Goal: Task Accomplishment & Management: Manage account settings

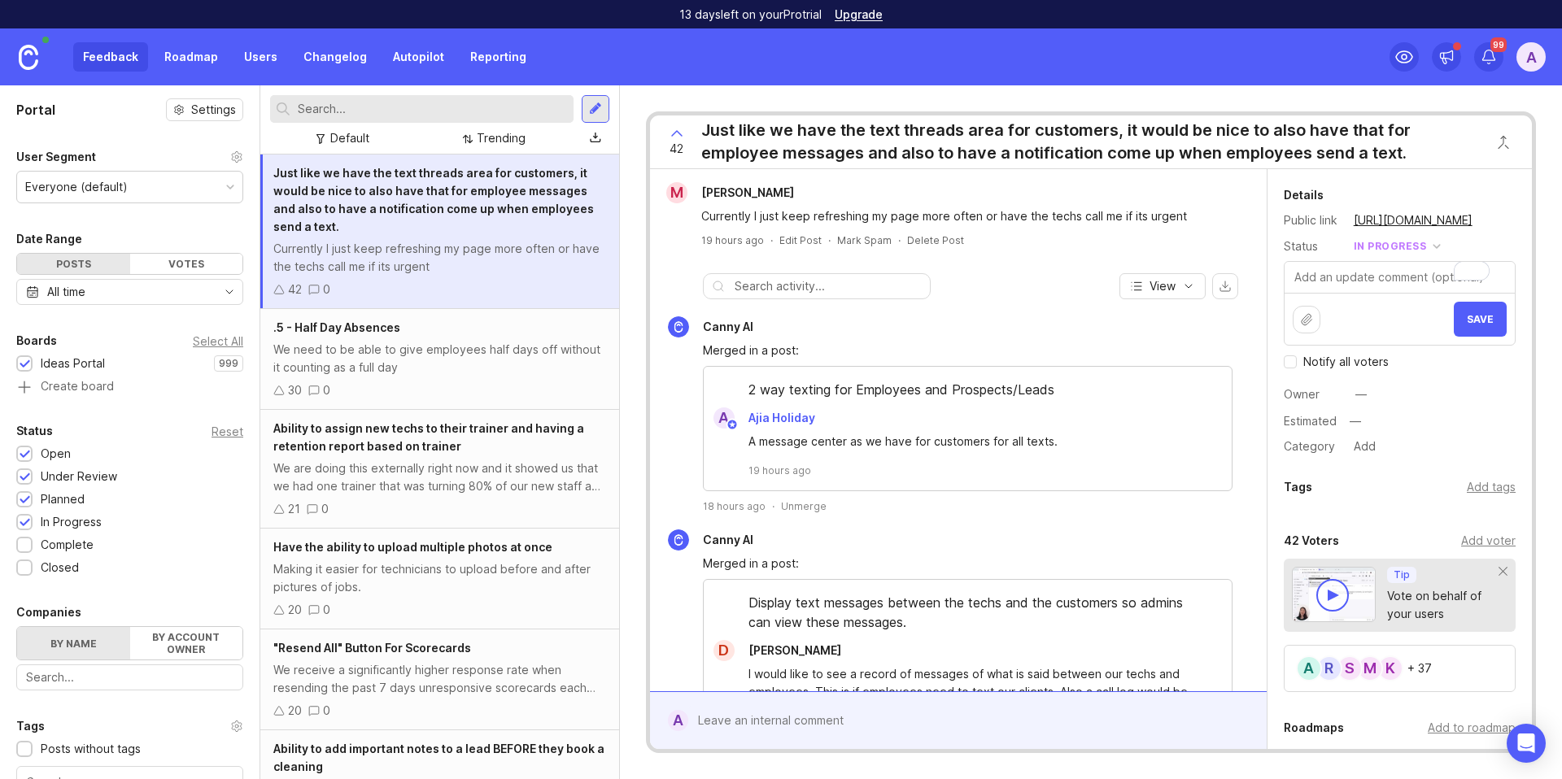
click at [1526, 58] on div "A" at bounding box center [1530, 56] width 29 height 29
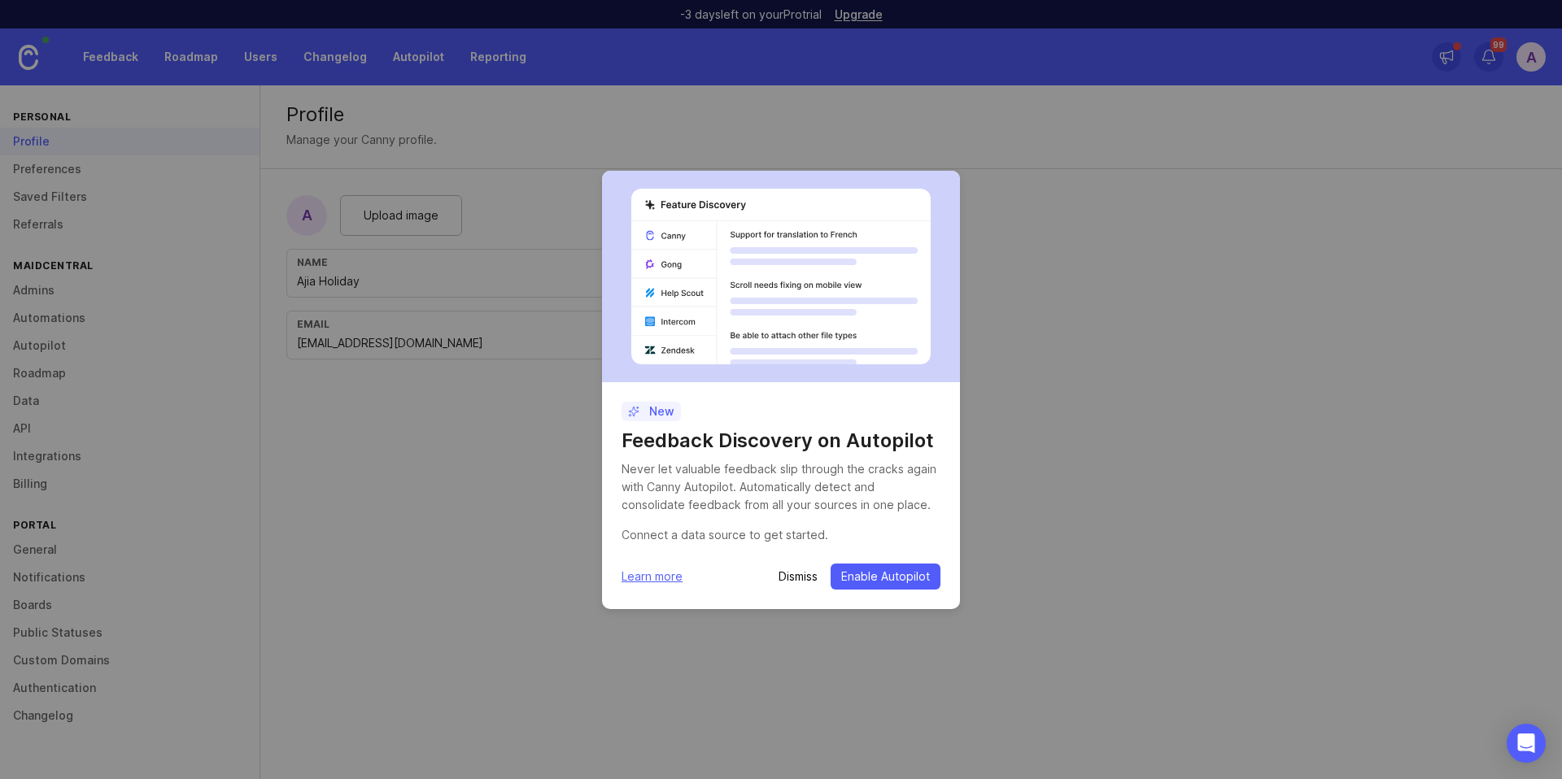
click at [782, 581] on p "Dismiss" at bounding box center [797, 577] width 39 height 16
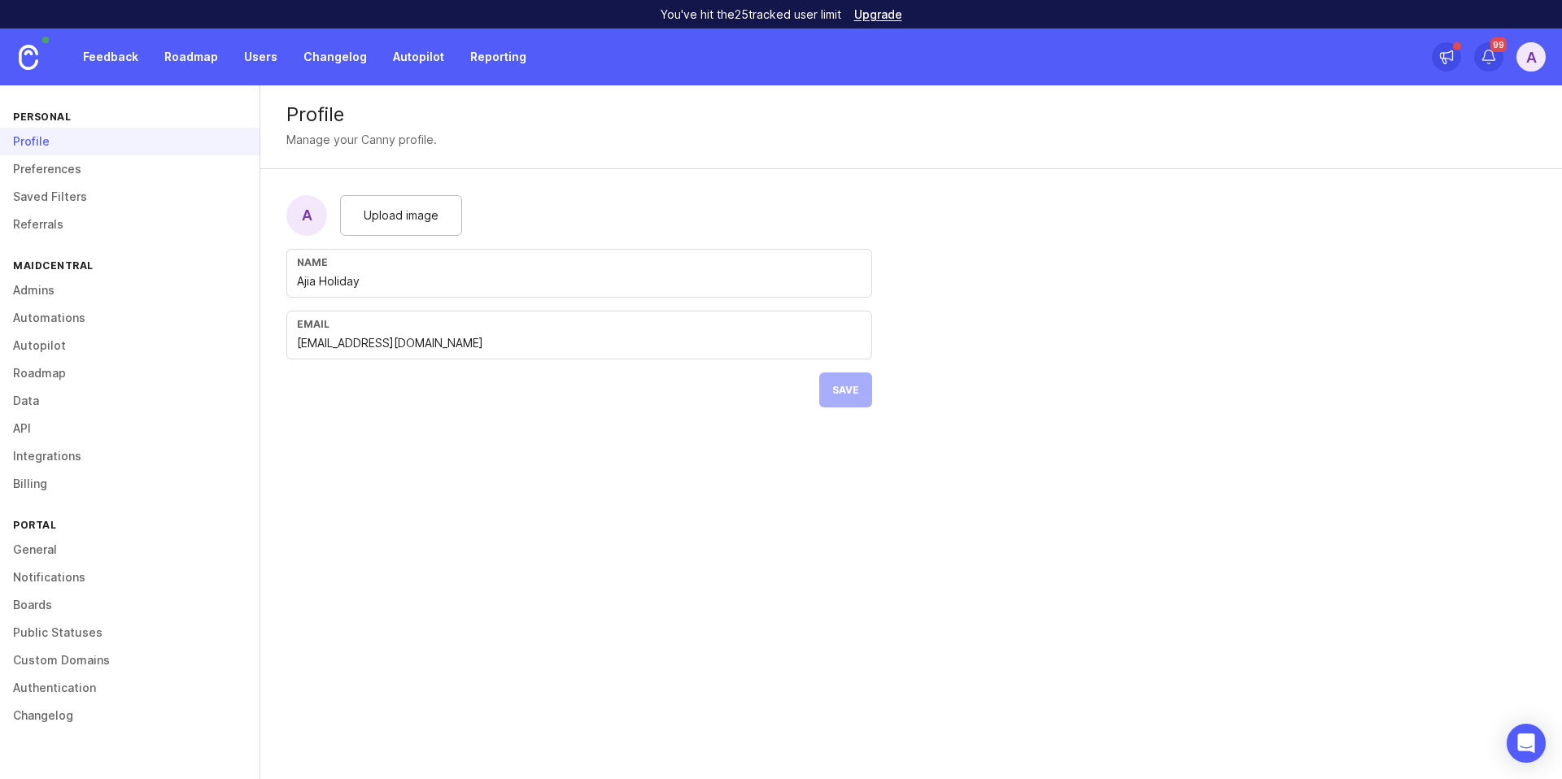
click at [33, 552] on link "General" at bounding box center [129, 550] width 259 height 28
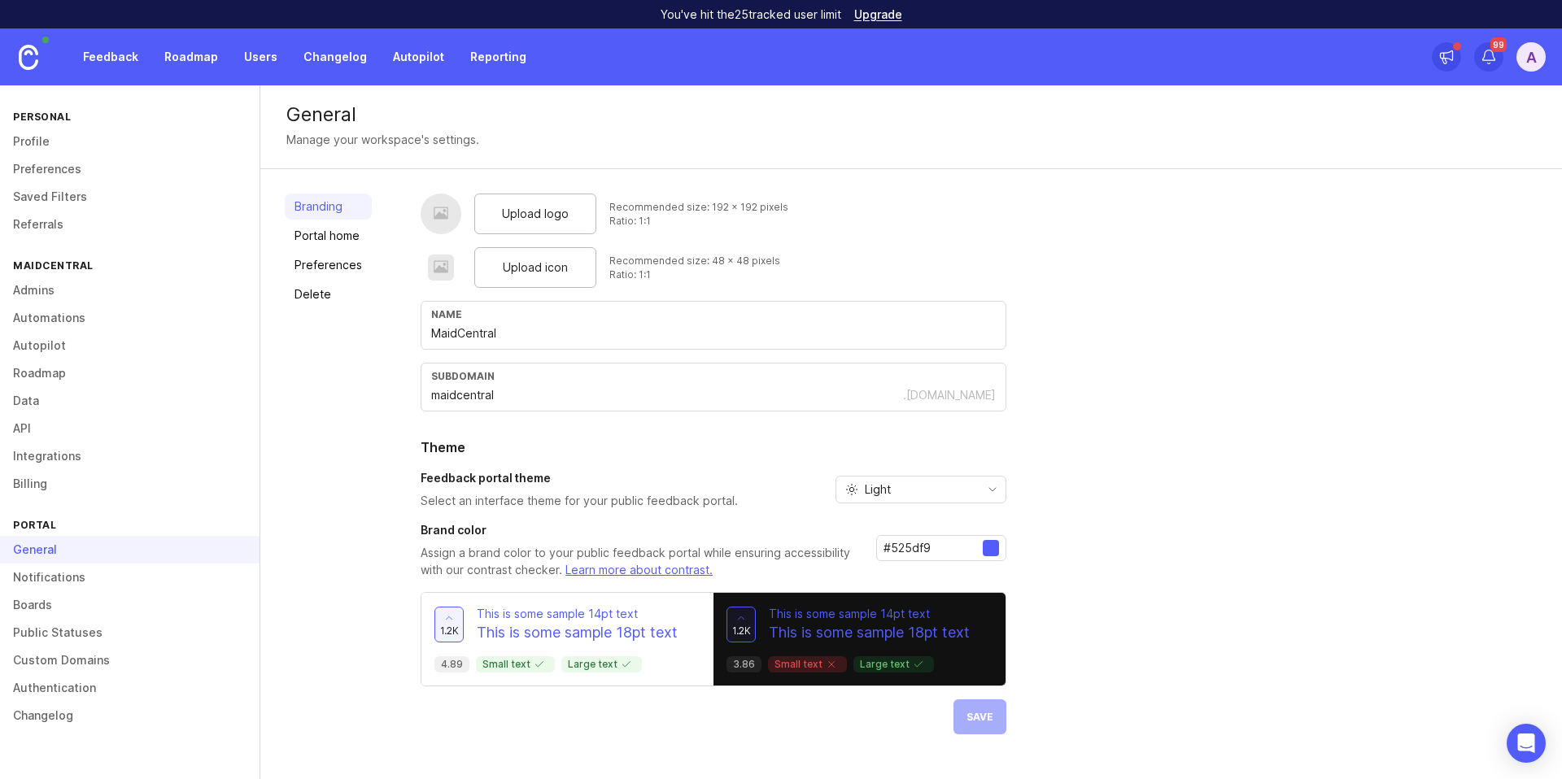
click at [320, 301] on link "Delete" at bounding box center [328, 294] width 87 height 26
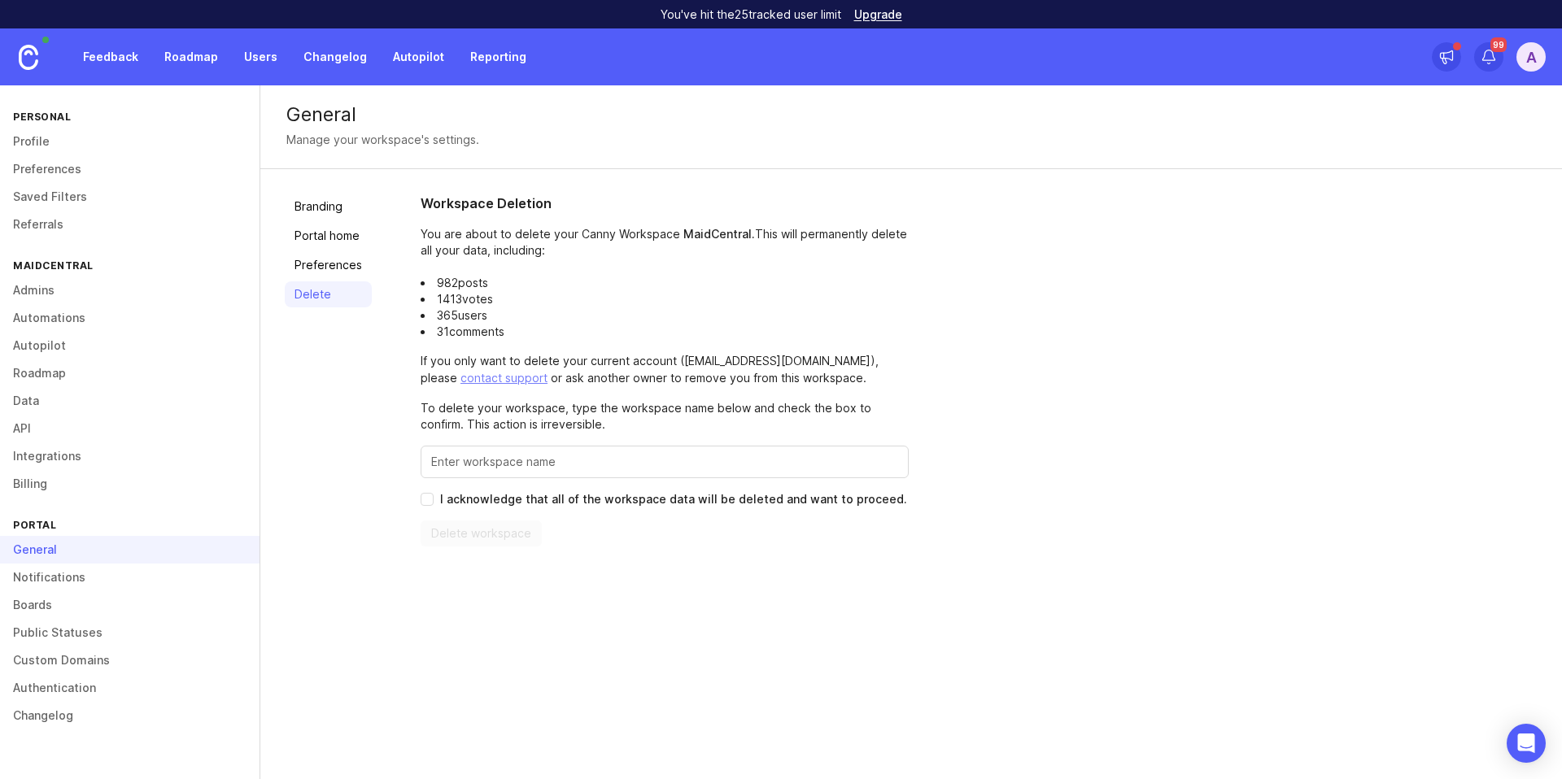
click at [119, 58] on link "Feedback" at bounding box center [110, 56] width 75 height 29
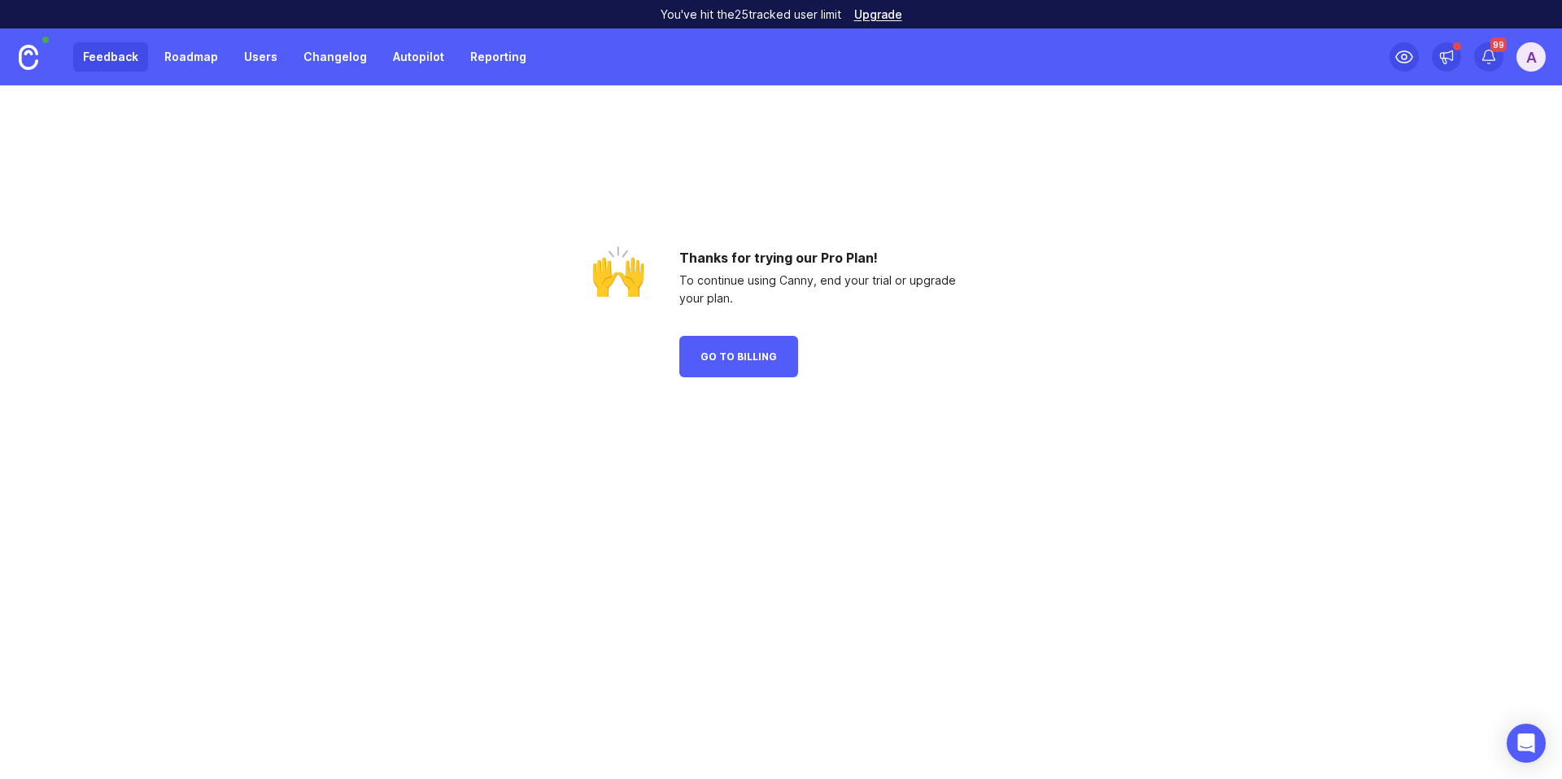
click at [728, 351] on span "Go to Billing" at bounding box center [738, 357] width 76 height 12
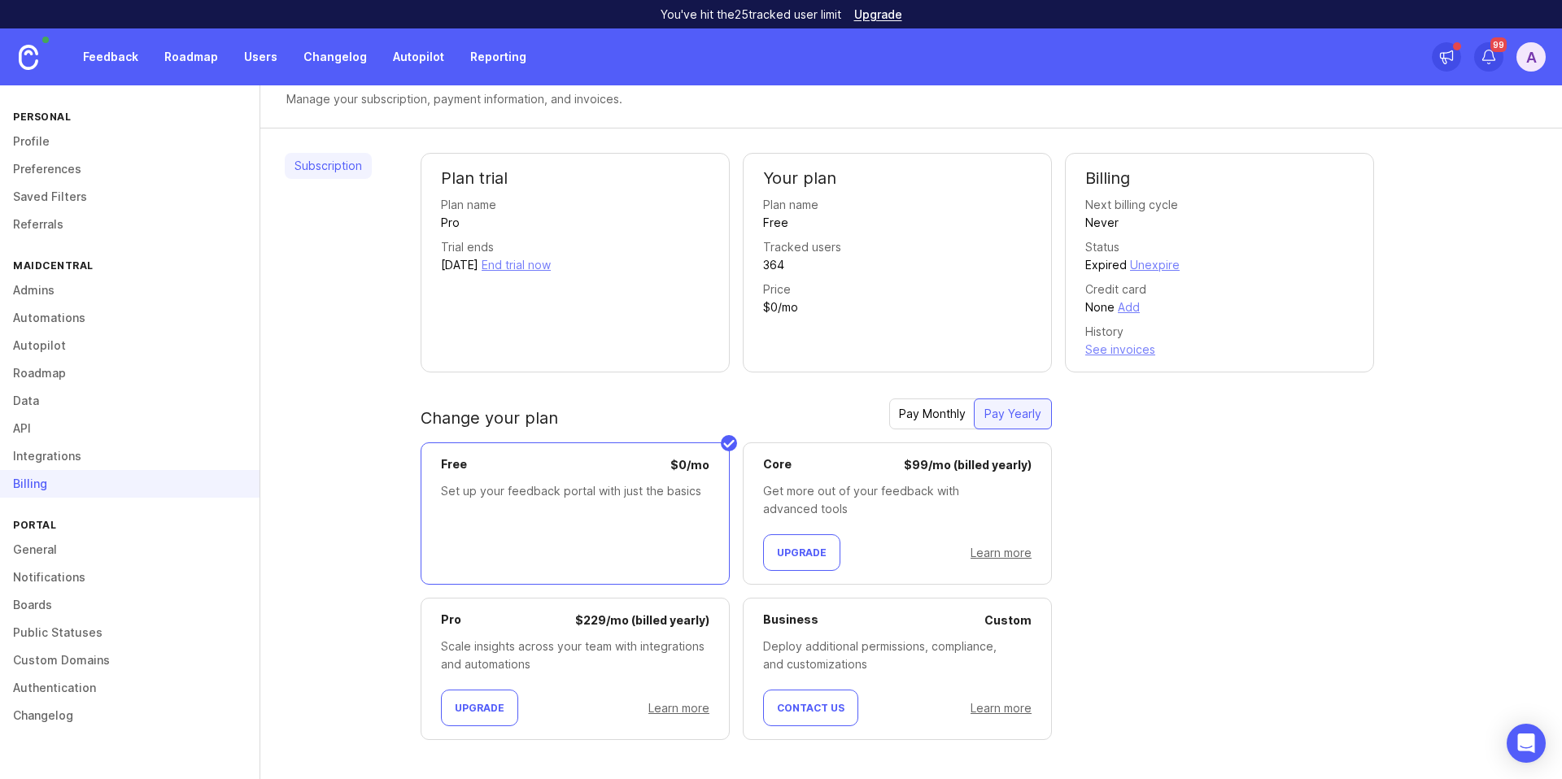
scroll to position [52, 0]
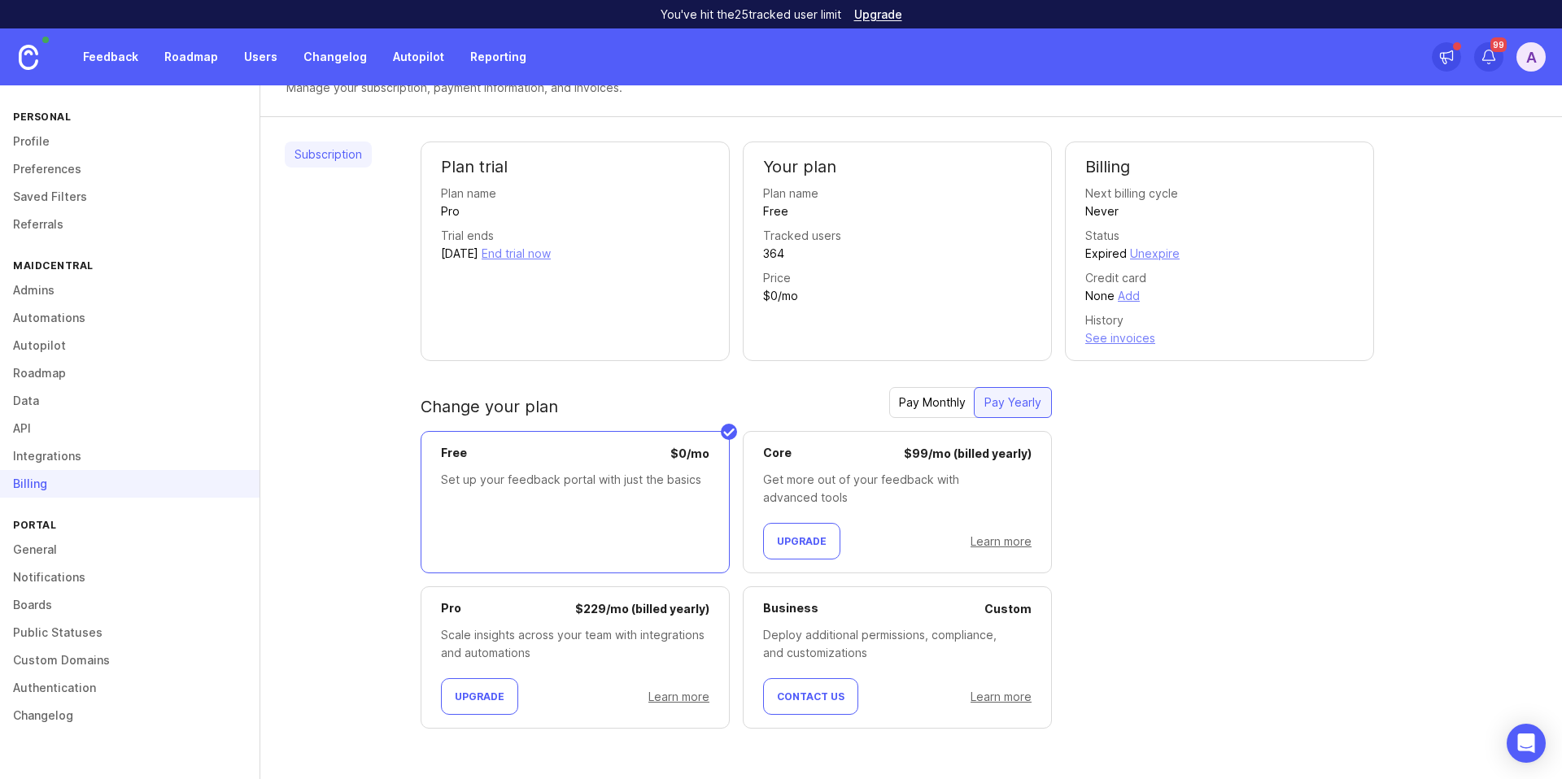
click at [38, 555] on link "General" at bounding box center [129, 550] width 259 height 28
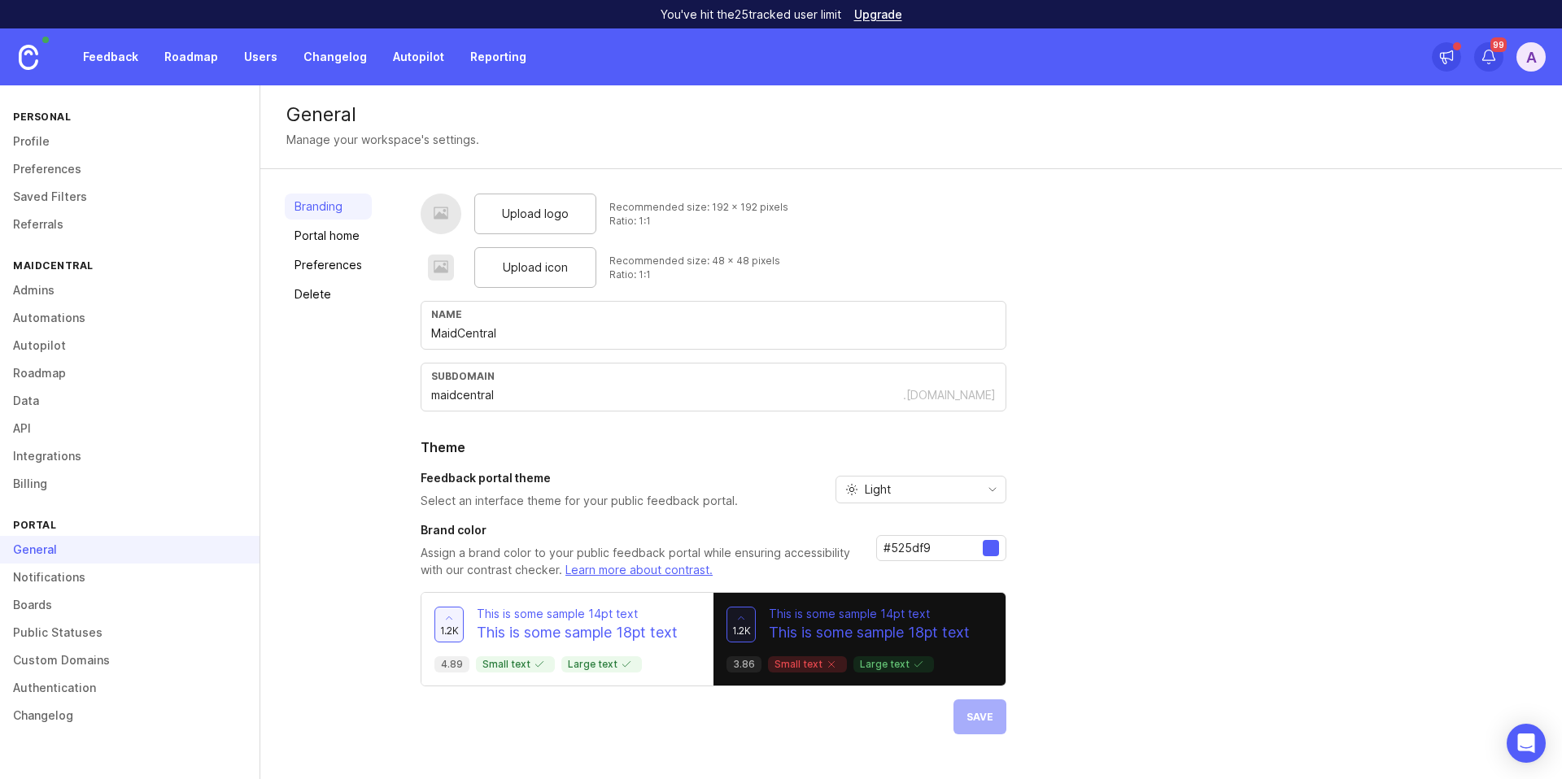
click at [324, 294] on link "Delete" at bounding box center [328, 294] width 87 height 26
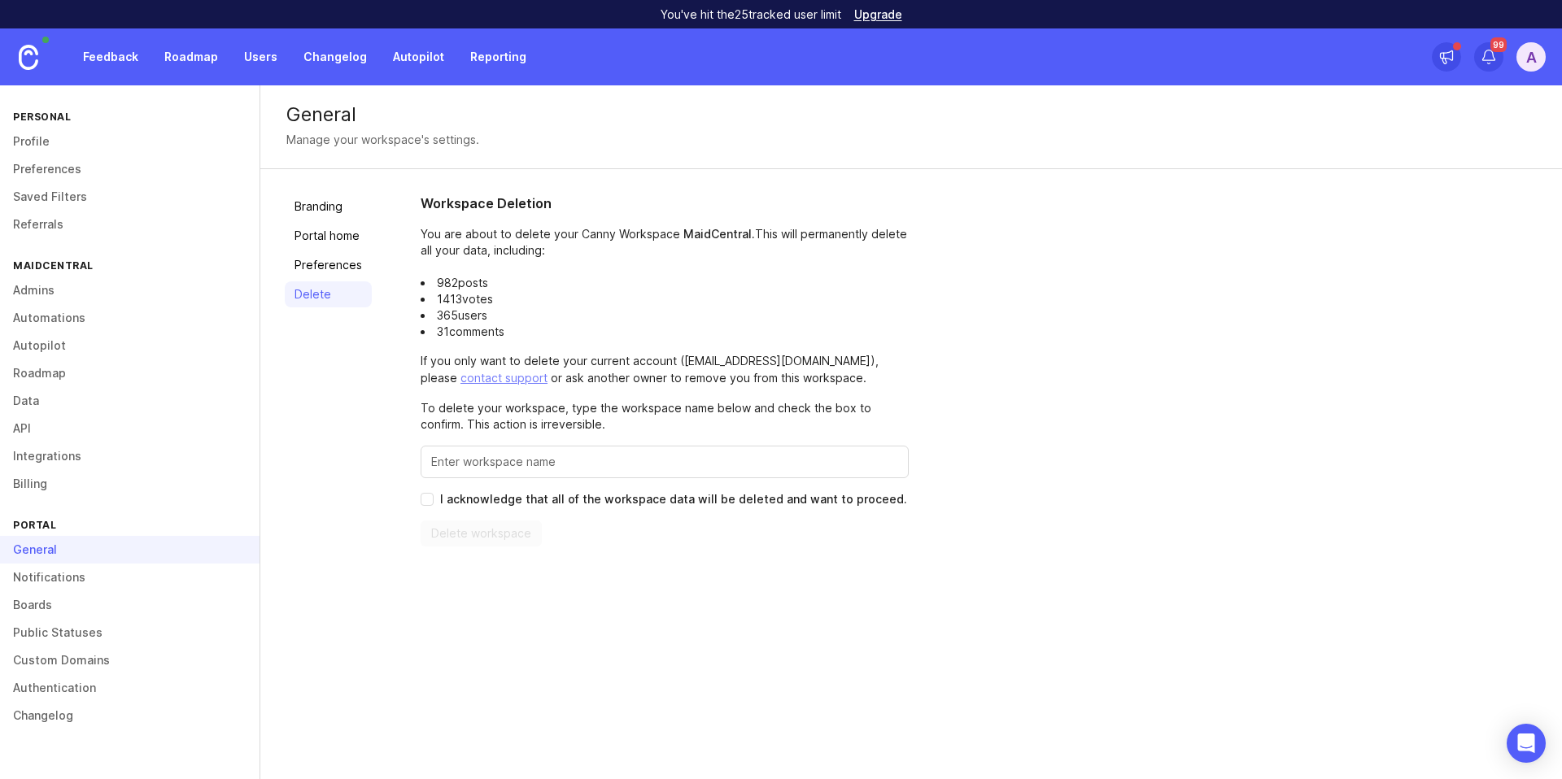
click at [499, 462] on input "Enter this workspace's name to confirm" at bounding box center [664, 462] width 467 height 18
type input "<"
type input "MaidCentral"
click at [430, 499] on input "I acknowledge that all of the workspace data will be deleted and want to procee…" at bounding box center [427, 499] width 13 height 13
checkbox input "true"
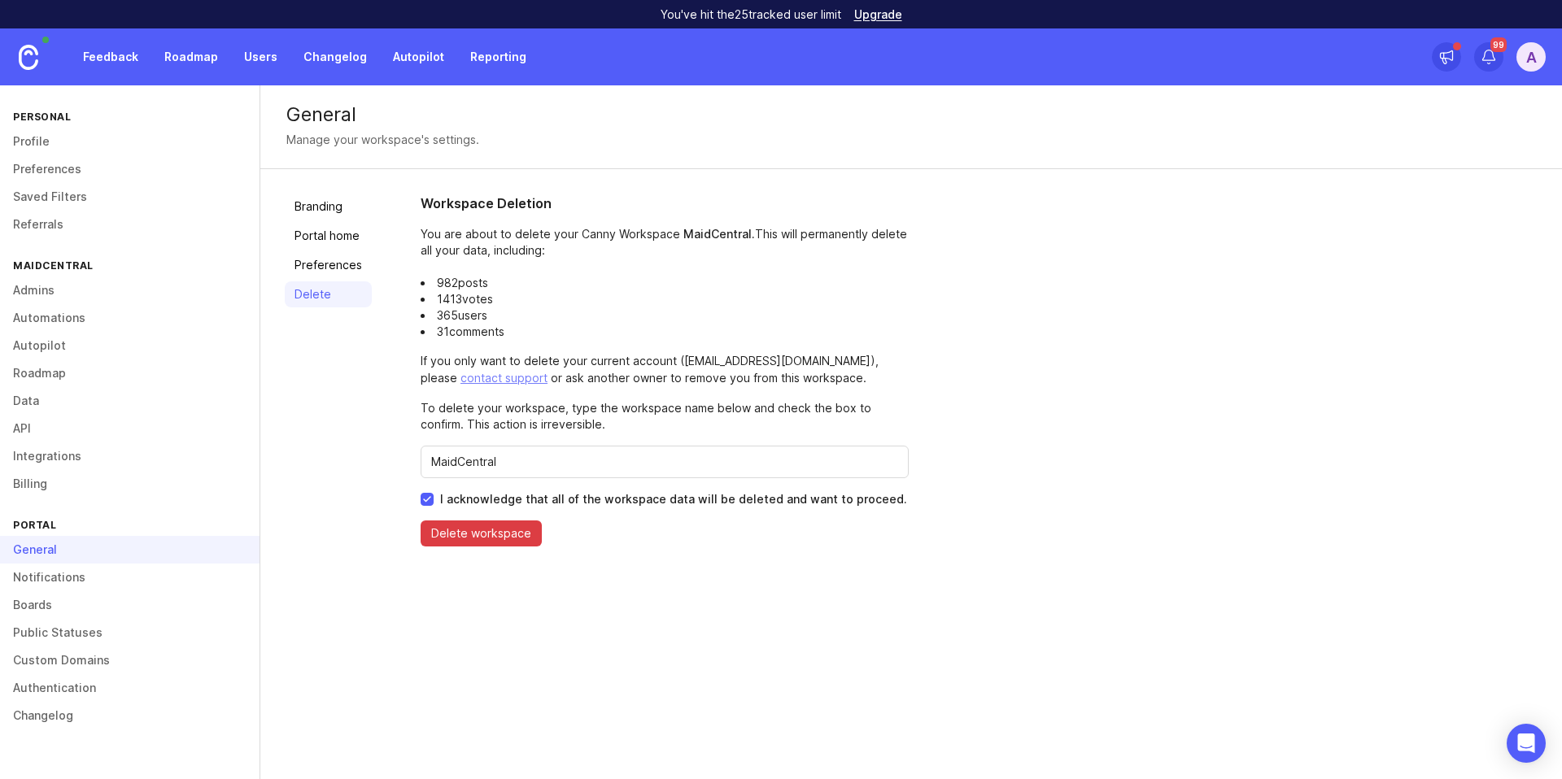
click at [441, 534] on span "Delete workspace" at bounding box center [481, 533] width 100 height 16
